Goal: Book appointment/travel/reservation

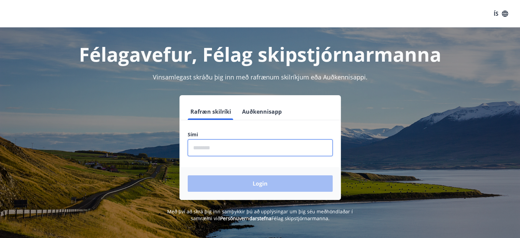
click at [198, 146] on input "phone" at bounding box center [260, 147] width 145 height 17
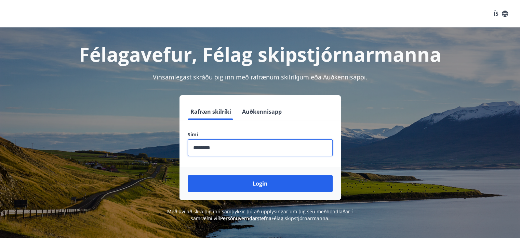
type input "********"
click at [188, 175] on button "Login" at bounding box center [260, 183] width 145 height 16
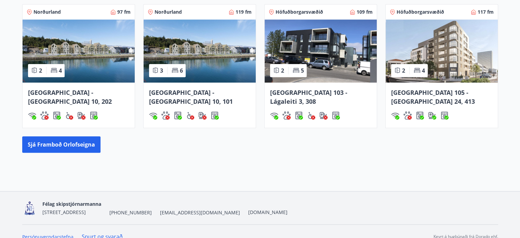
scroll to position [458, 0]
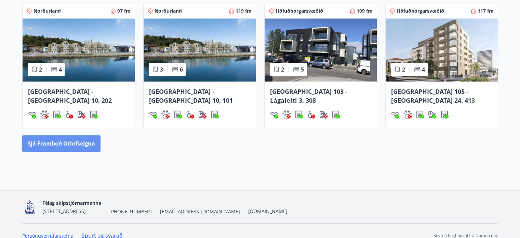
click at [66, 135] on button "Sjá framboð orlofseigna" at bounding box center [61, 143] width 78 height 16
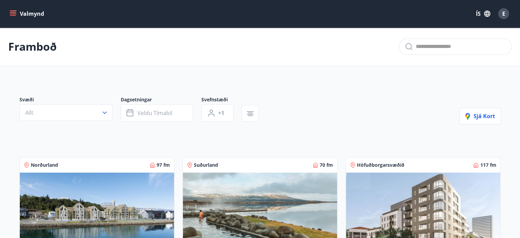
click at [104, 112] on icon "button" at bounding box center [104, 112] width 7 height 7
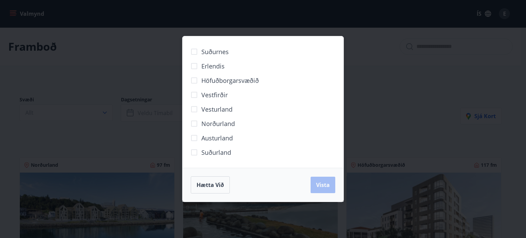
click at [218, 79] on span "Höfuðborgarsvæðið" at bounding box center [229, 80] width 57 height 9
click at [324, 180] on button "Vista" at bounding box center [322, 185] width 25 height 16
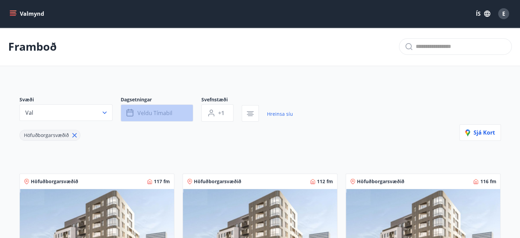
click at [180, 109] on button "Veldu tímabil" at bounding box center [157, 112] width 73 height 17
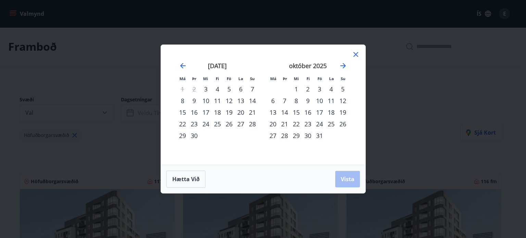
click at [320, 122] on div "24" at bounding box center [319, 124] width 12 height 12
click at [344, 123] on div "26" at bounding box center [343, 124] width 12 height 12
click at [347, 176] on span "Vista" at bounding box center [347, 179] width 14 height 8
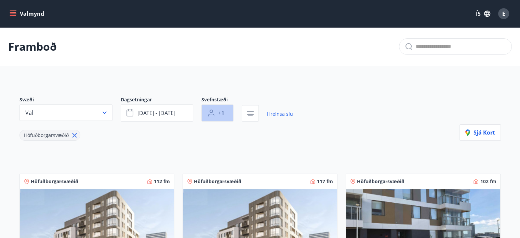
click at [218, 111] on span "+1" at bounding box center [221, 113] width 6 height 8
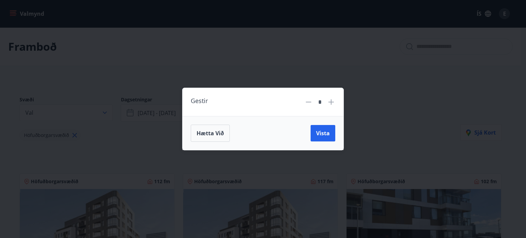
click at [331, 102] on icon at bounding box center [330, 101] width 5 height 5
type input "*"
click at [322, 132] on span "Vista" at bounding box center [323, 133] width 14 height 8
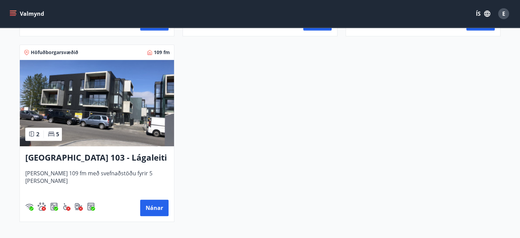
scroll to position [334, 0]
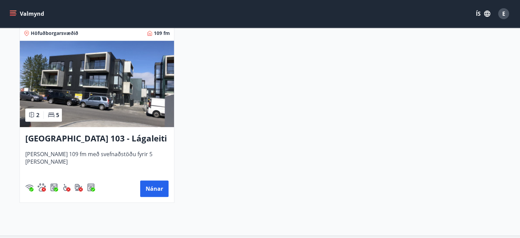
click at [155, 188] on button "Nánar" at bounding box center [154, 188] width 28 height 16
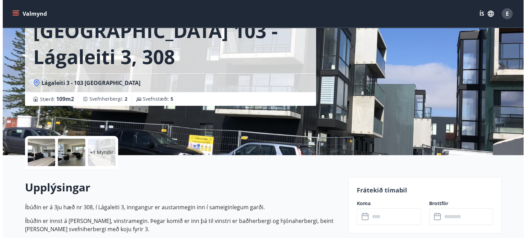
scroll to position [51, 0]
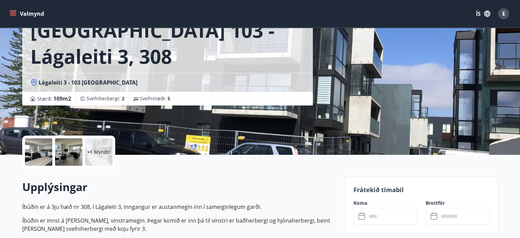
click at [40, 153] on div at bounding box center [38, 151] width 27 height 27
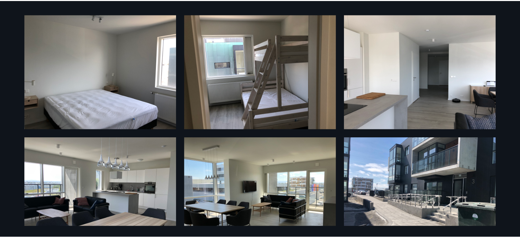
scroll to position [0, 0]
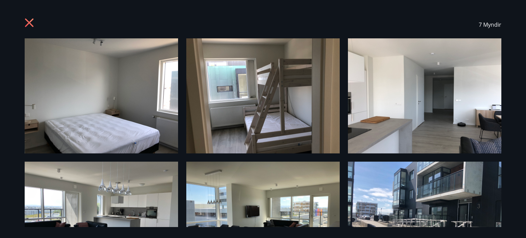
click at [29, 20] on icon at bounding box center [30, 23] width 11 height 11
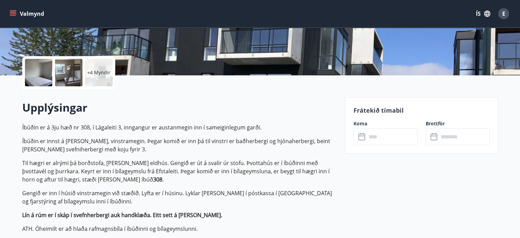
scroll to position [146, 0]
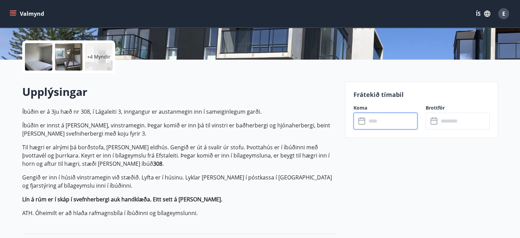
click at [395, 119] on input "text" at bounding box center [392, 121] width 51 height 17
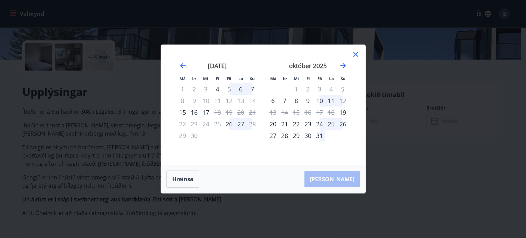
click at [319, 122] on div "24" at bounding box center [319, 124] width 12 height 12
click at [344, 122] on div "26" at bounding box center [343, 124] width 12 height 12
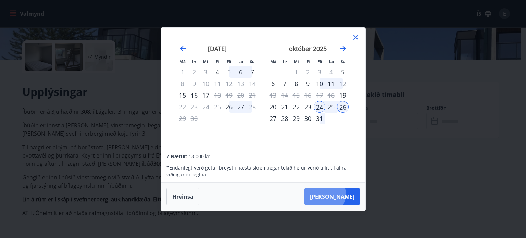
click at [345, 194] on button "[PERSON_NAME]" at bounding box center [331, 196] width 55 height 16
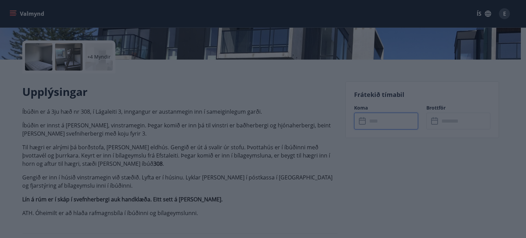
type input "******"
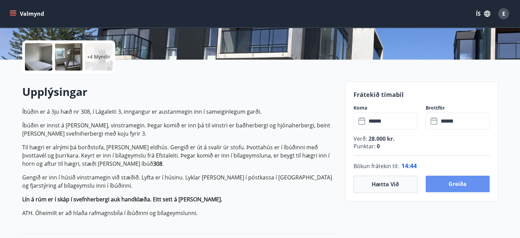
click at [463, 182] on button "Greiða" at bounding box center [458, 184] width 64 height 16
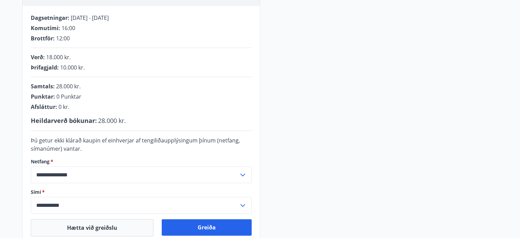
scroll to position [130, 0]
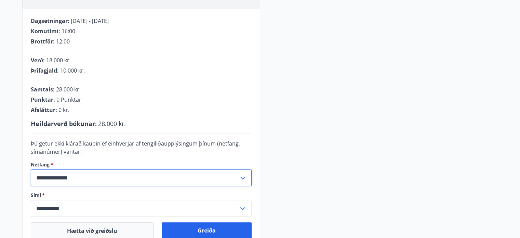
drag, startPoint x: 209, startPoint y: 176, endPoint x: 223, endPoint y: 141, distance: 38.0
click at [223, 141] on form "**********" at bounding box center [141, 177] width 221 height 77
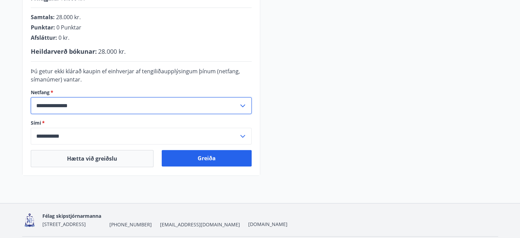
scroll to position [224, 0]
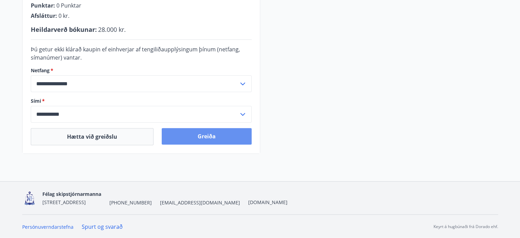
click at [207, 135] on button "Greiða" at bounding box center [207, 136] width 90 height 16
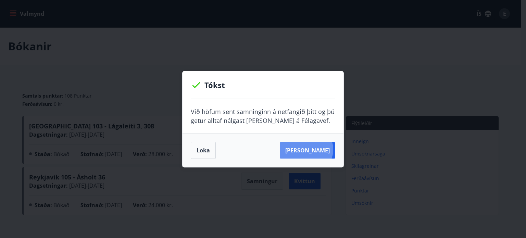
click at [317, 150] on button "Sjá samning" at bounding box center [307, 150] width 55 height 16
click at [201, 148] on button "Loka" at bounding box center [203, 150] width 25 height 17
